Goal: Information Seeking & Learning: Learn about a topic

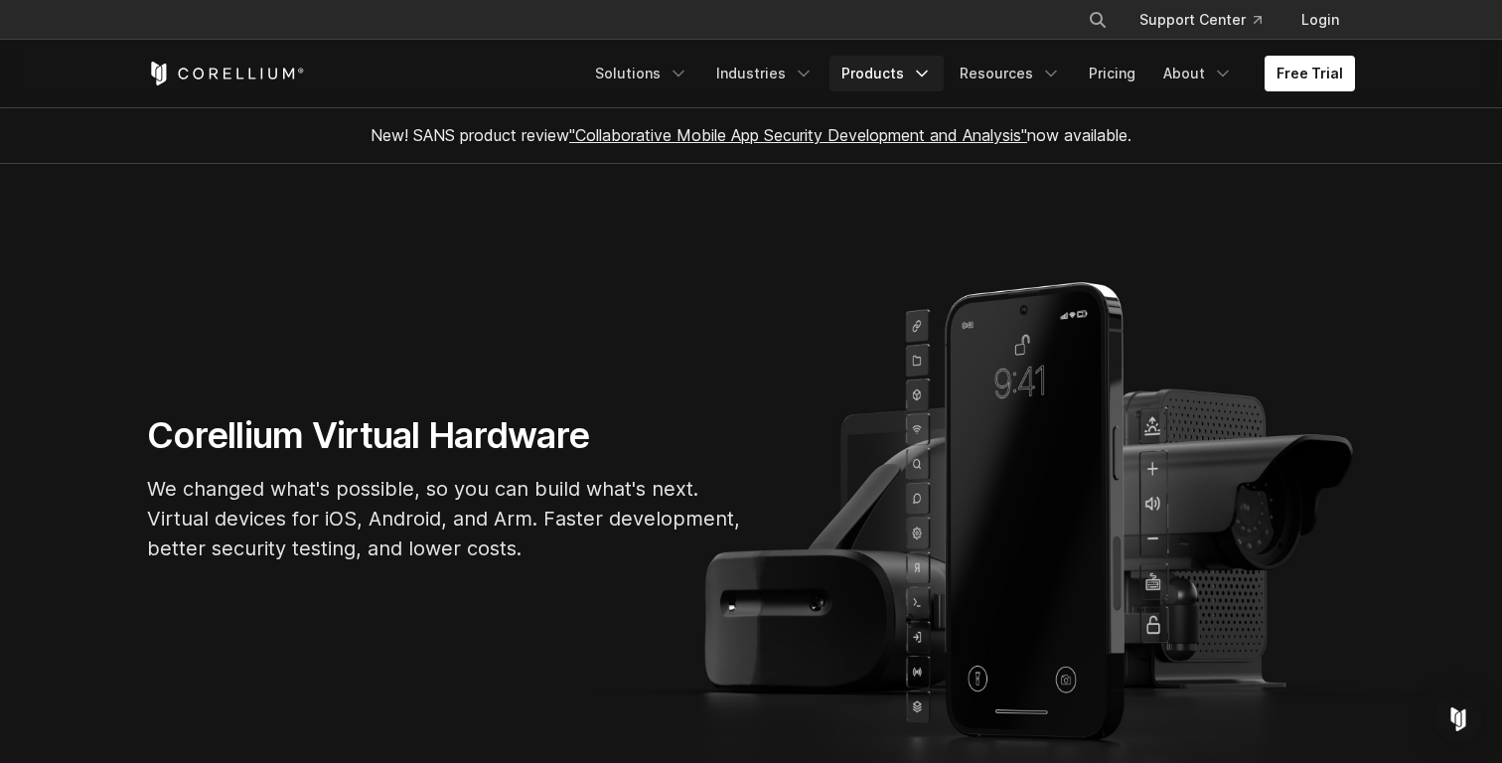
click at [891, 82] on link "Products" at bounding box center [887, 74] width 114 height 36
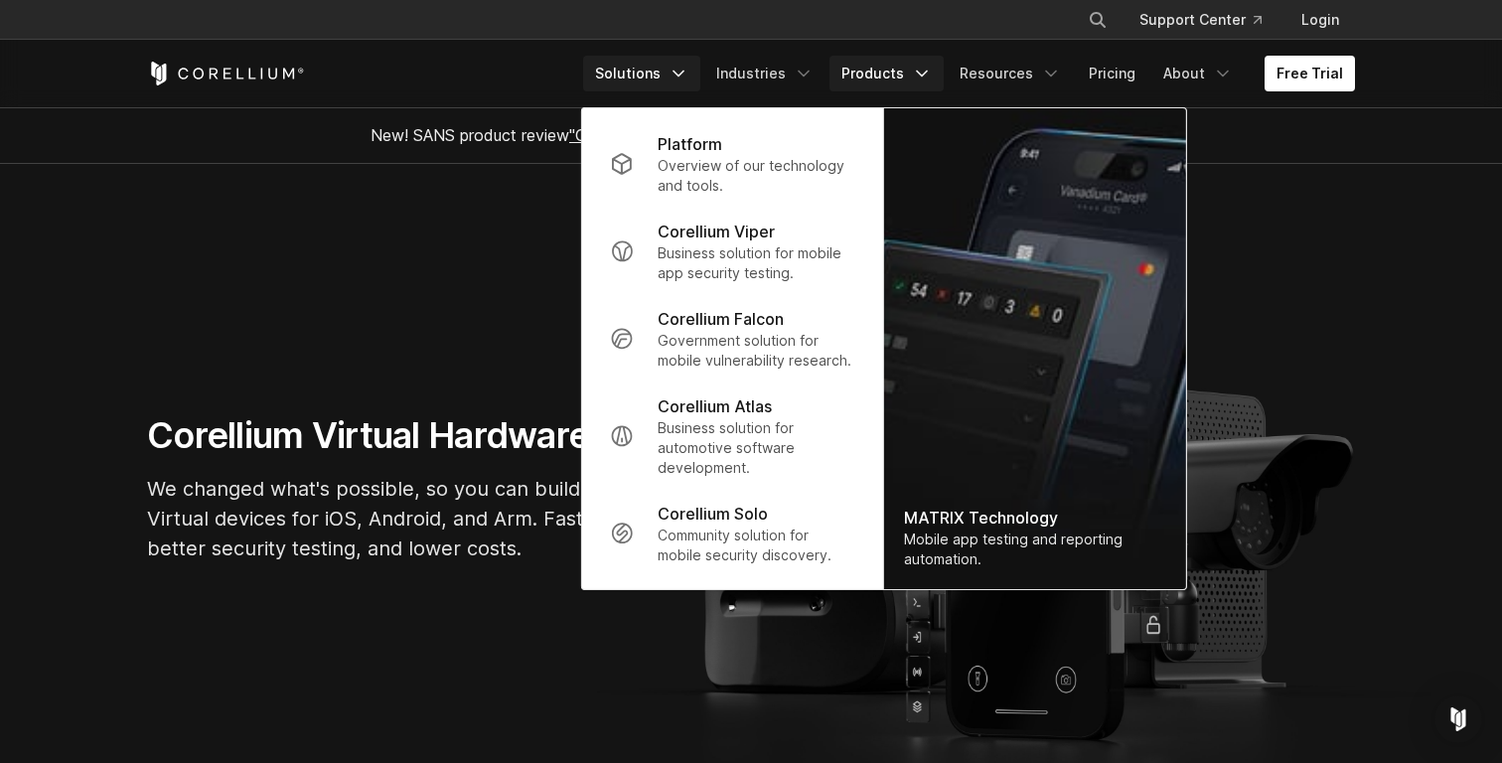
click at [678, 77] on link "Solutions" at bounding box center [641, 74] width 117 height 36
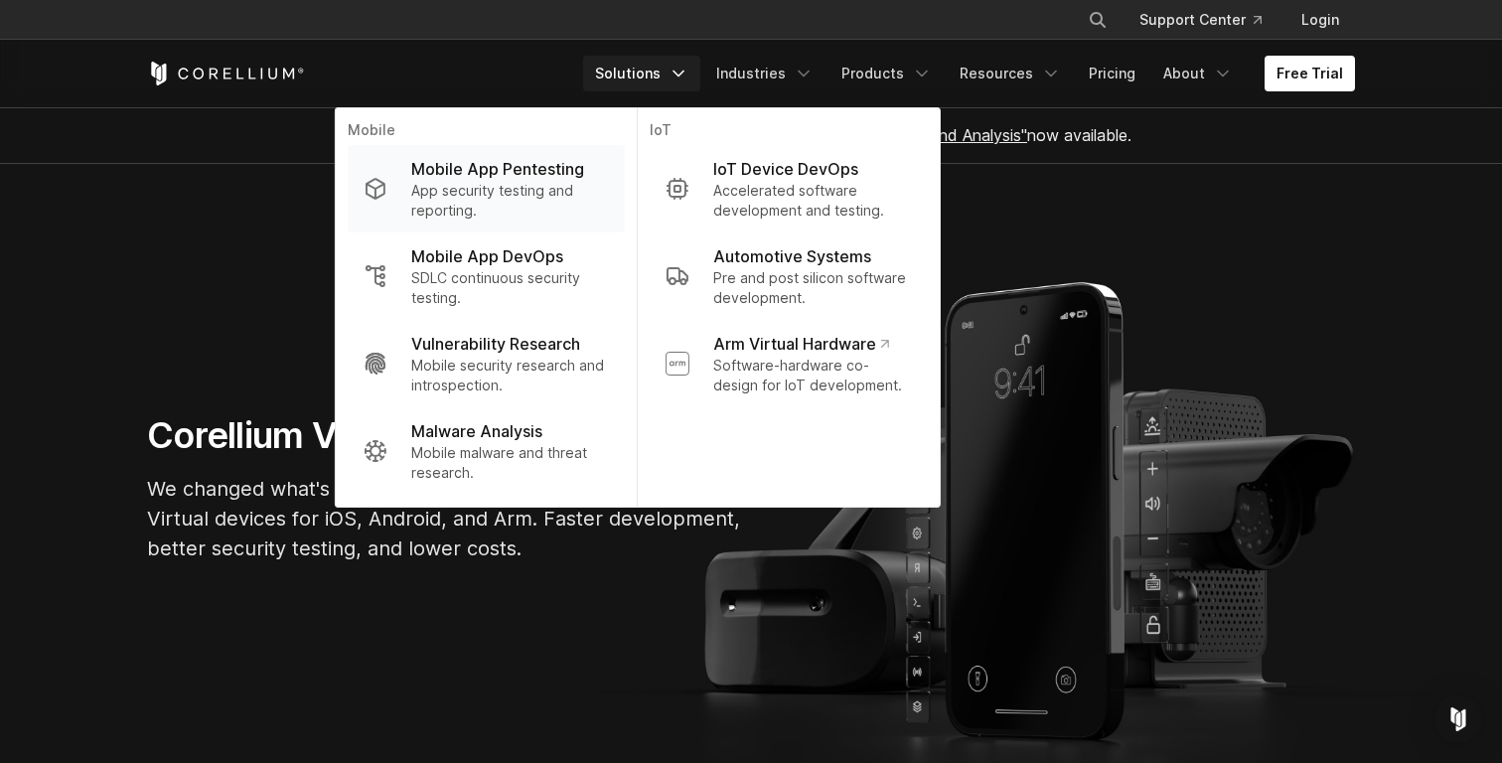
click at [560, 188] on p "App security testing and reporting." at bounding box center [510, 201] width 198 height 40
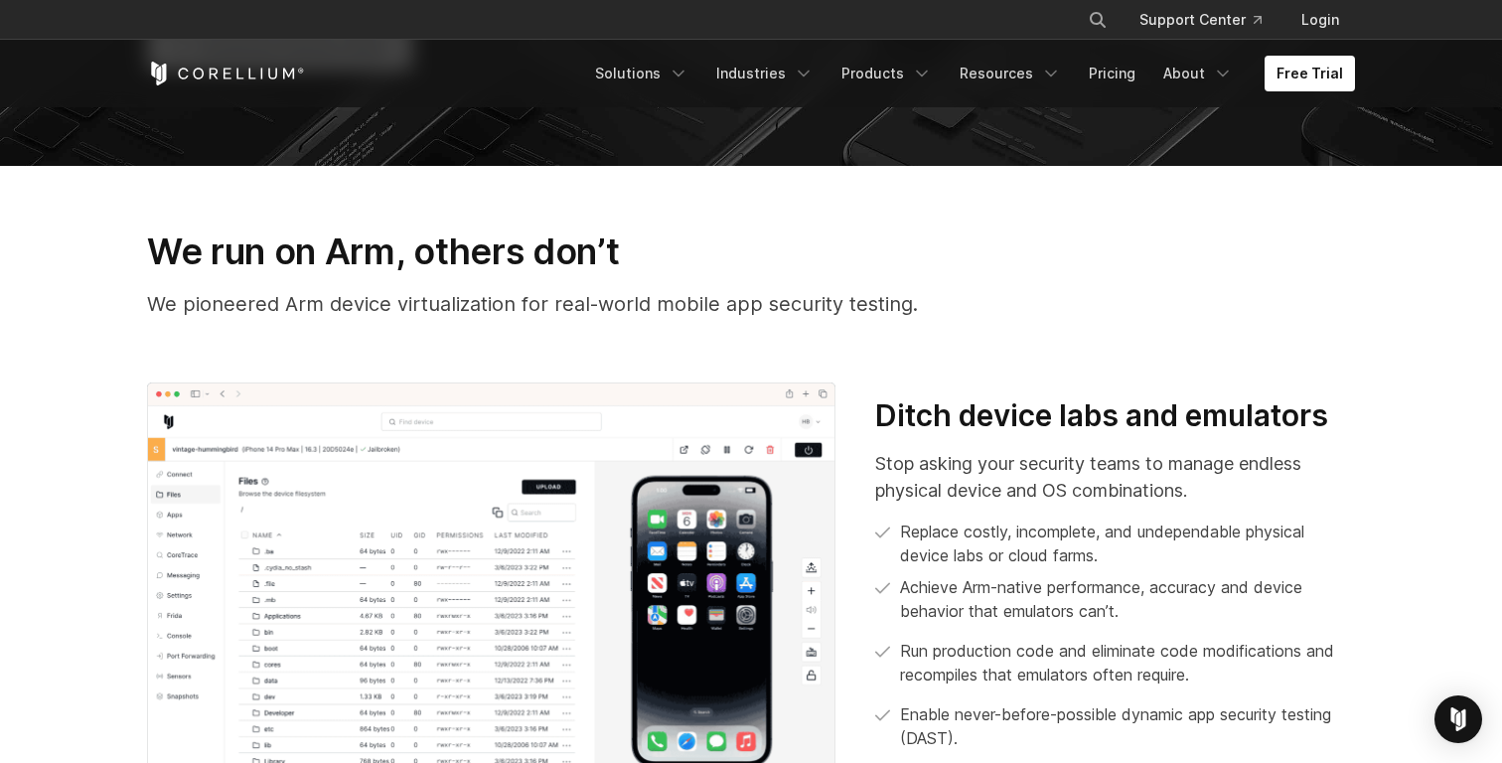
scroll to position [613, 0]
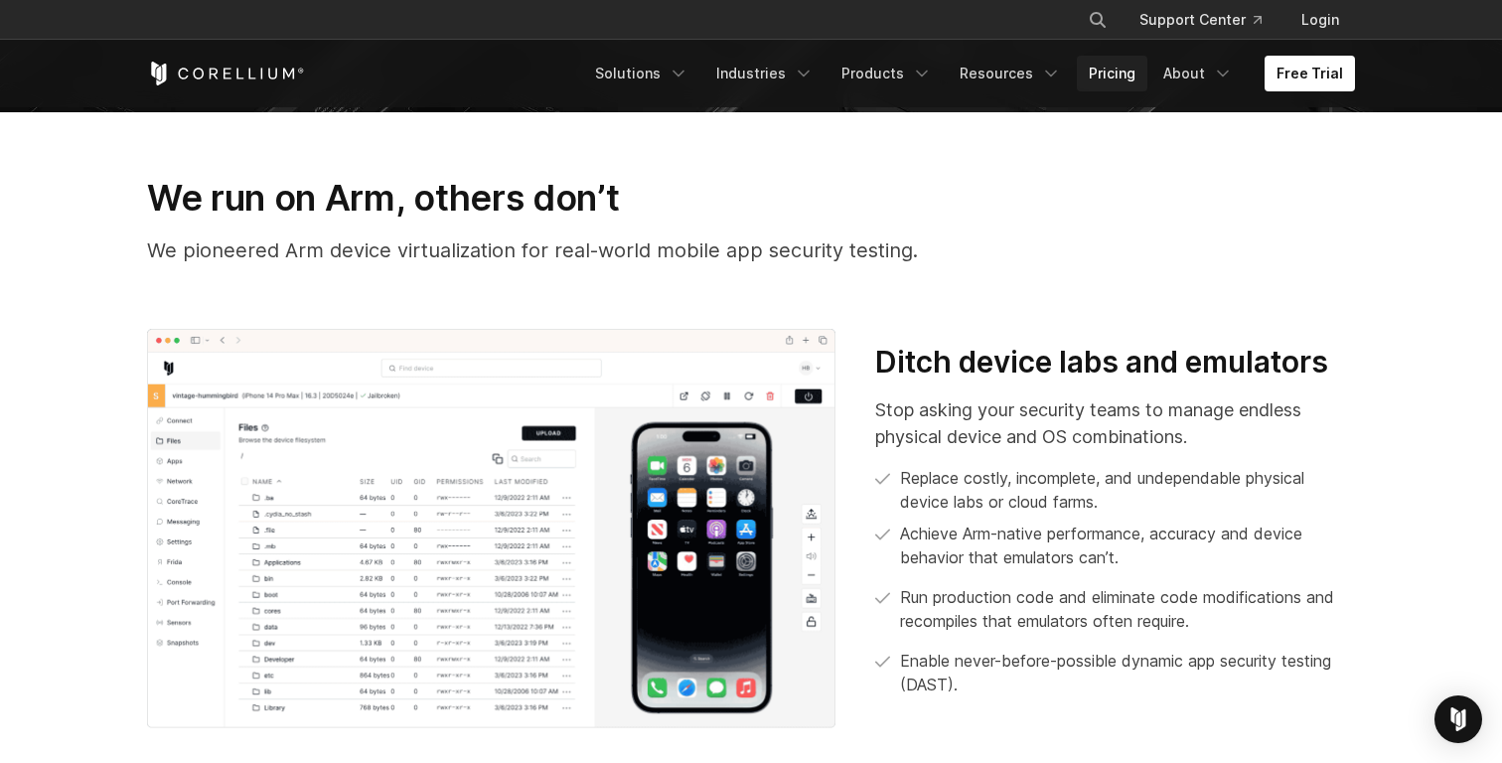
click at [1112, 65] on link "Pricing" at bounding box center [1112, 74] width 71 height 36
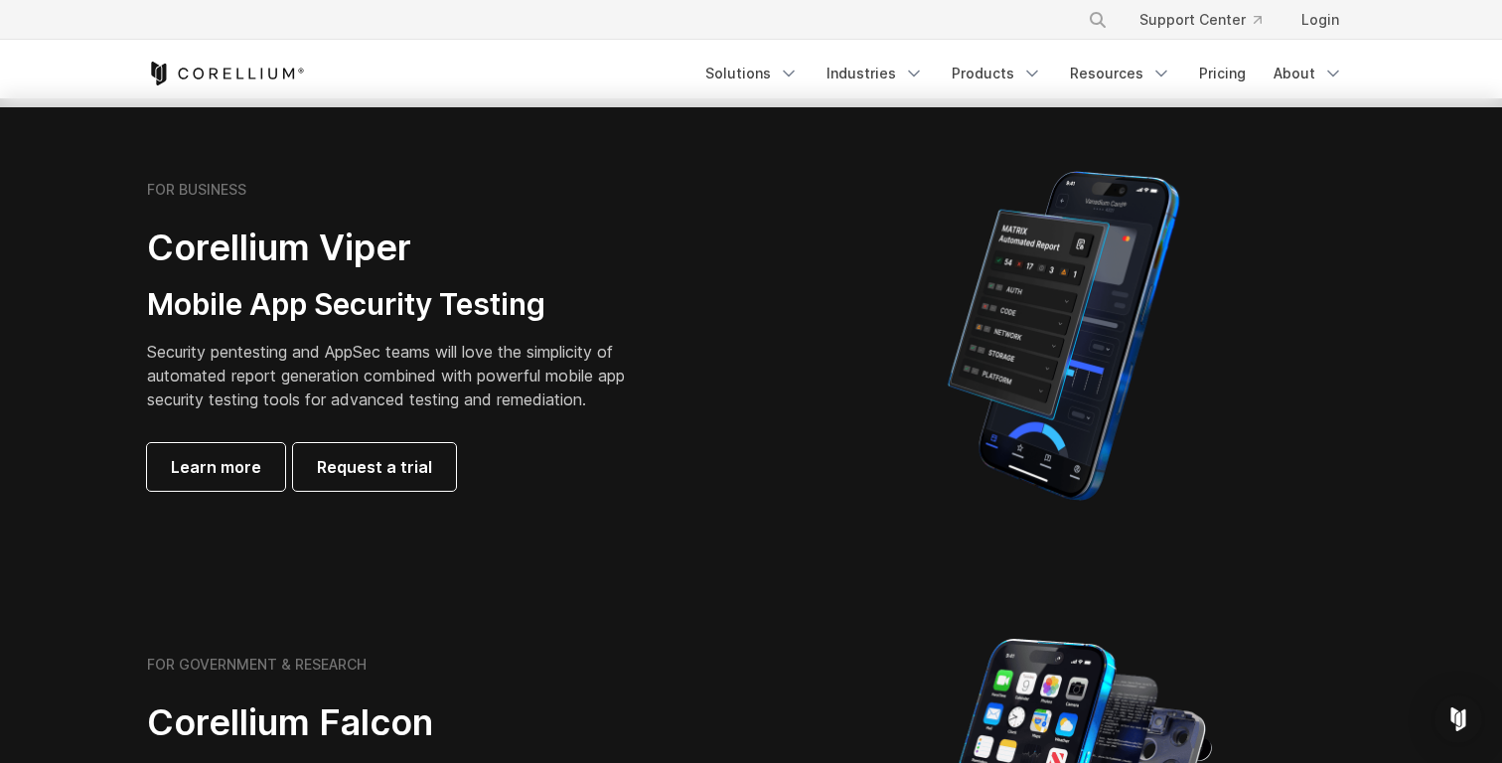
scroll to position [459, 0]
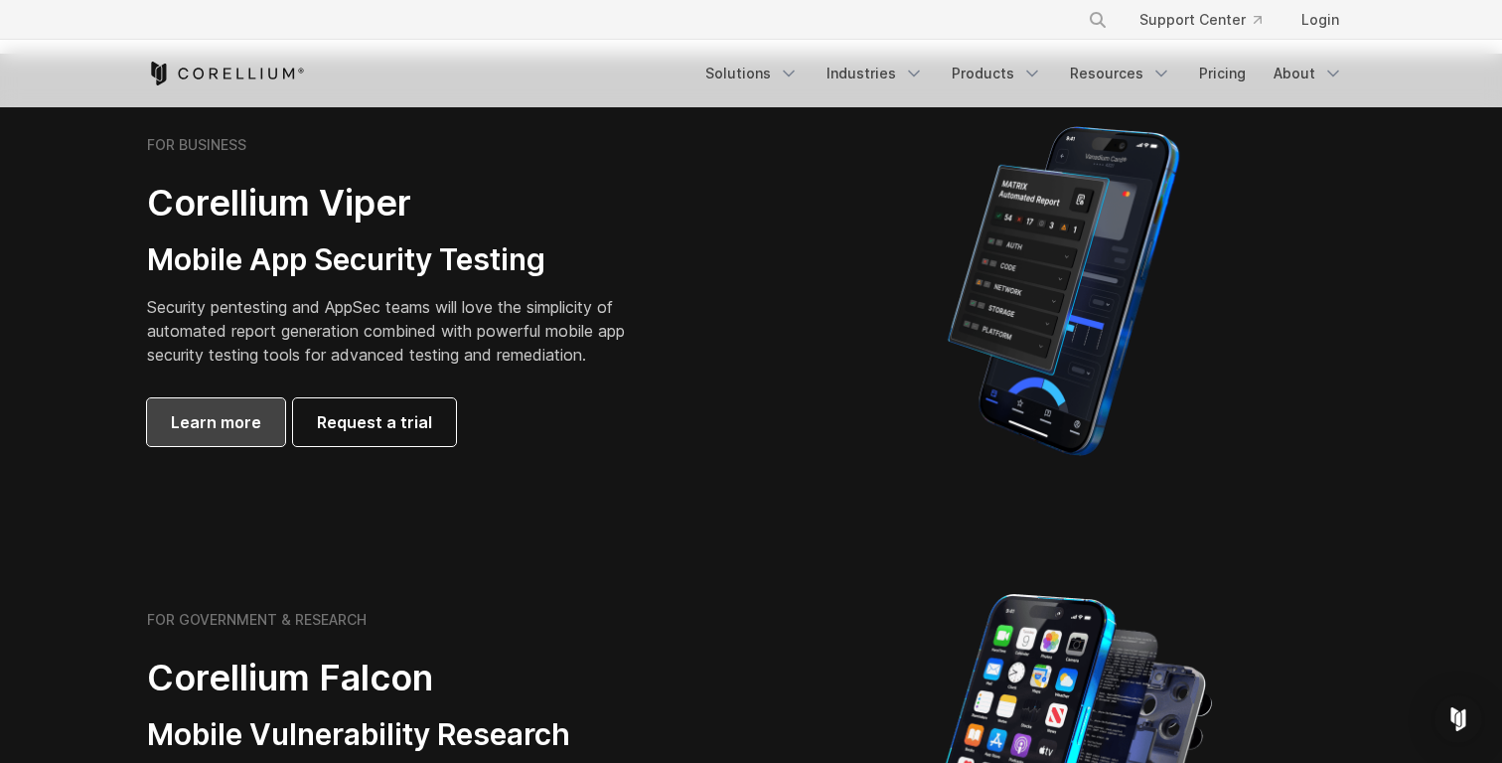
click at [234, 439] on link "Learn more" at bounding box center [216, 422] width 138 height 48
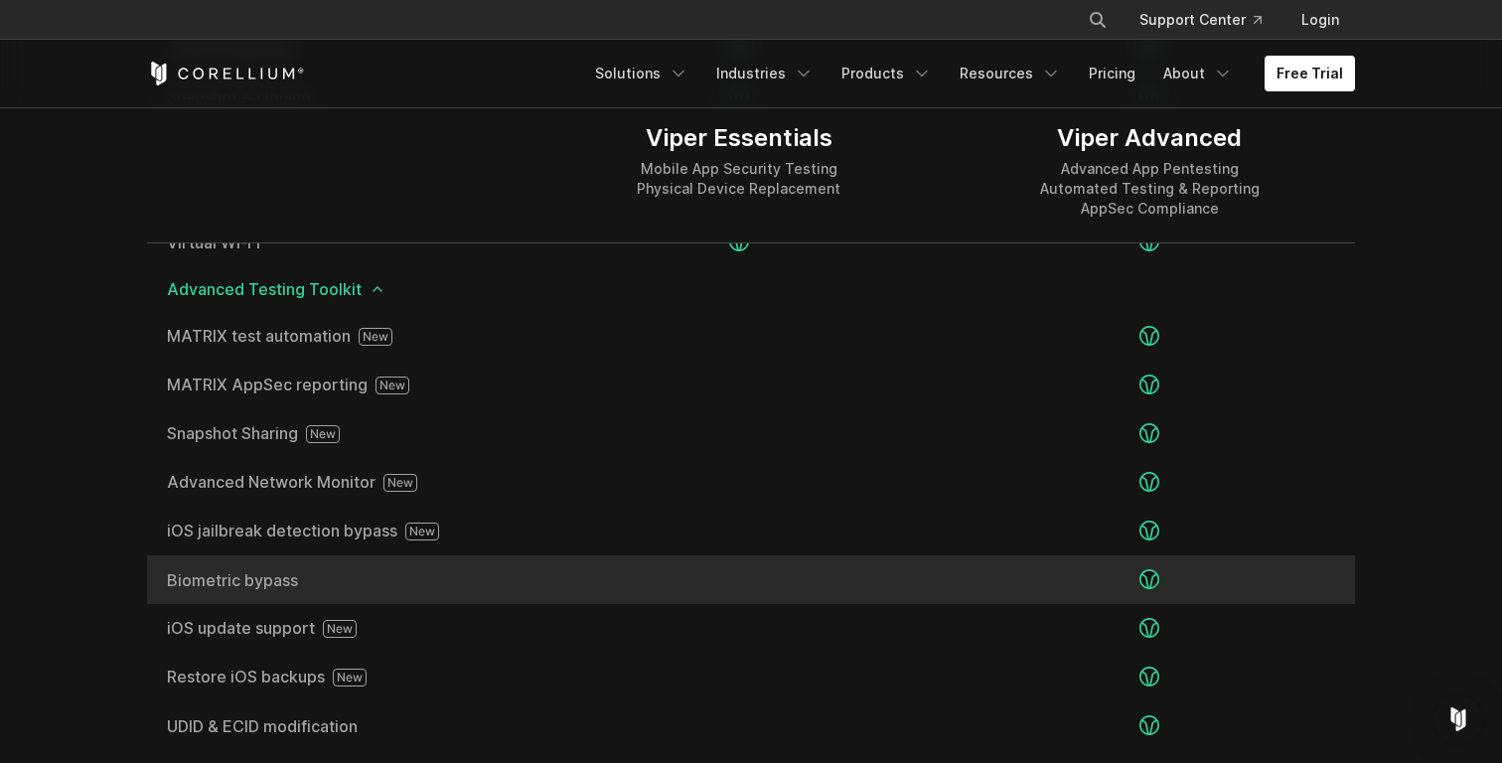
scroll to position [3358, 0]
